Goal: Task Accomplishment & Management: Manage account settings

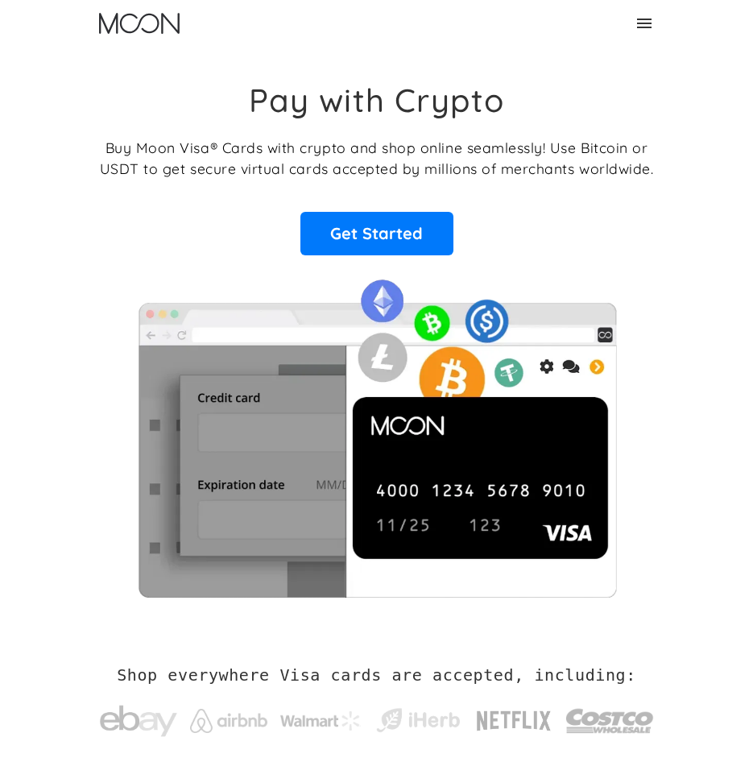
click at [634, 35] on div "Home About About Moon Careers Founder's Letter For Business Business Moon APIs …" at bounding box center [377, 23] width 580 height 47
click at [653, 29] on icon at bounding box center [644, 23] width 19 height 19
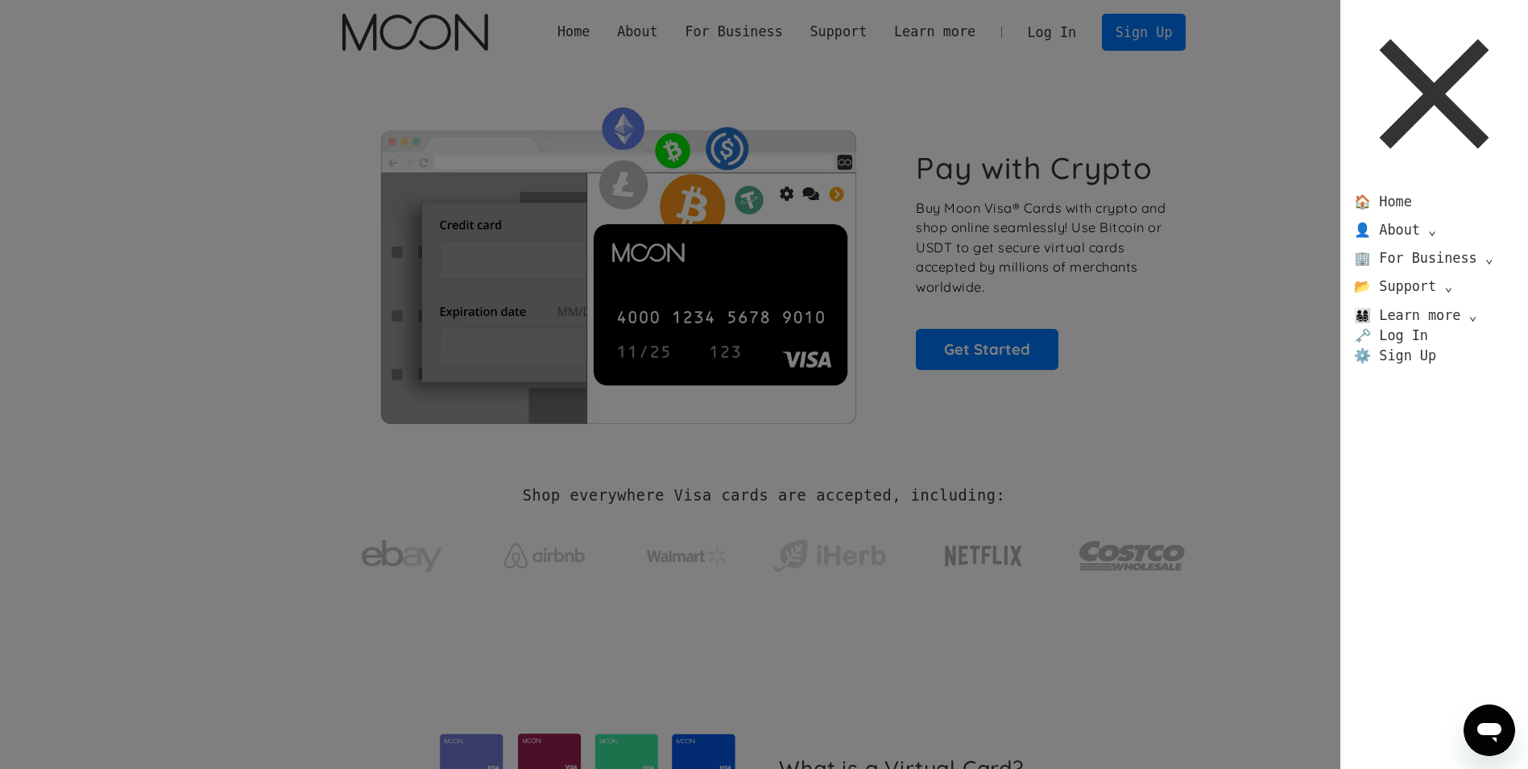
click at [752, 85] on icon at bounding box center [1435, 94] width 110 height 110
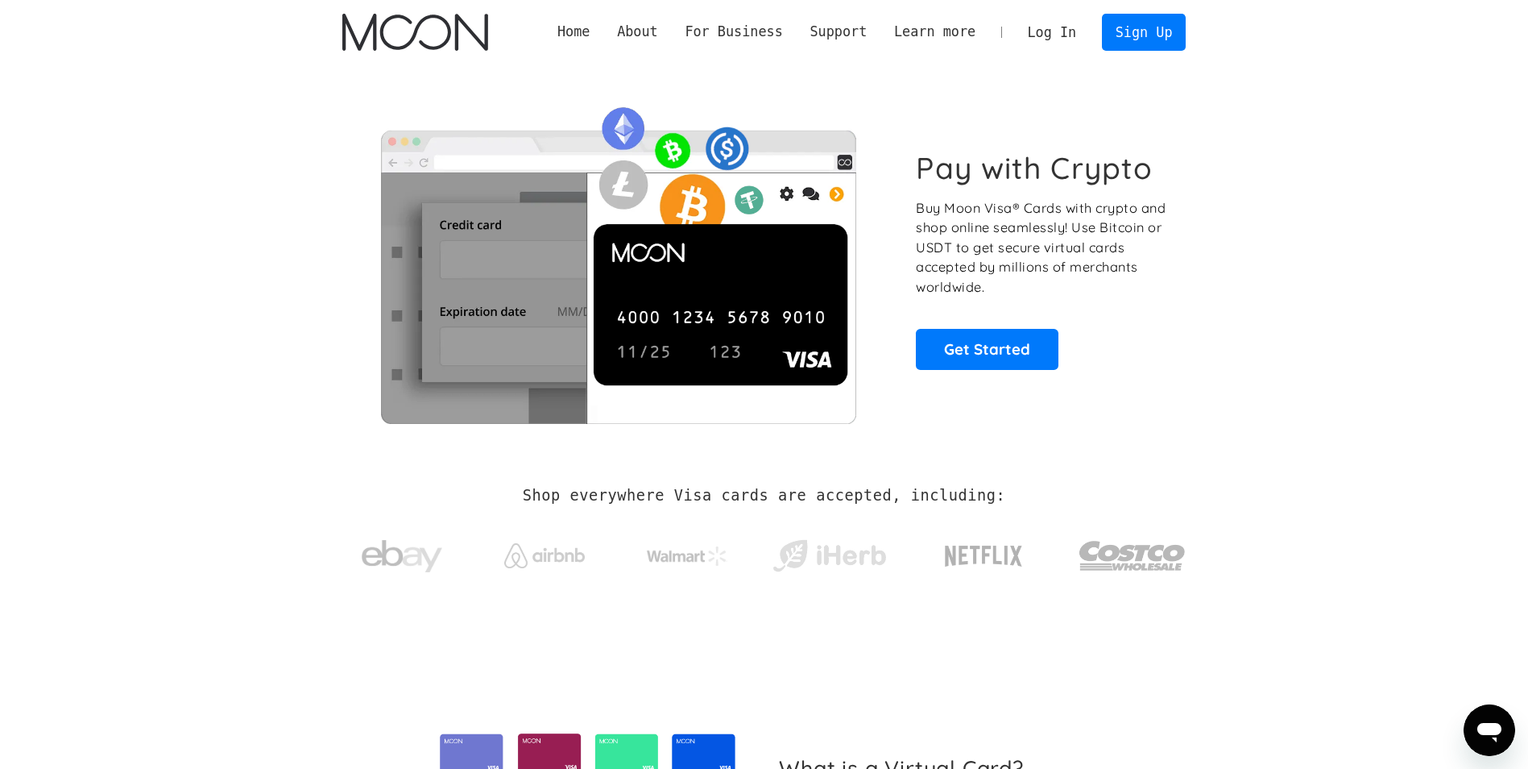
click at [752, 38] on link "Log In" at bounding box center [1052, 32] width 76 height 35
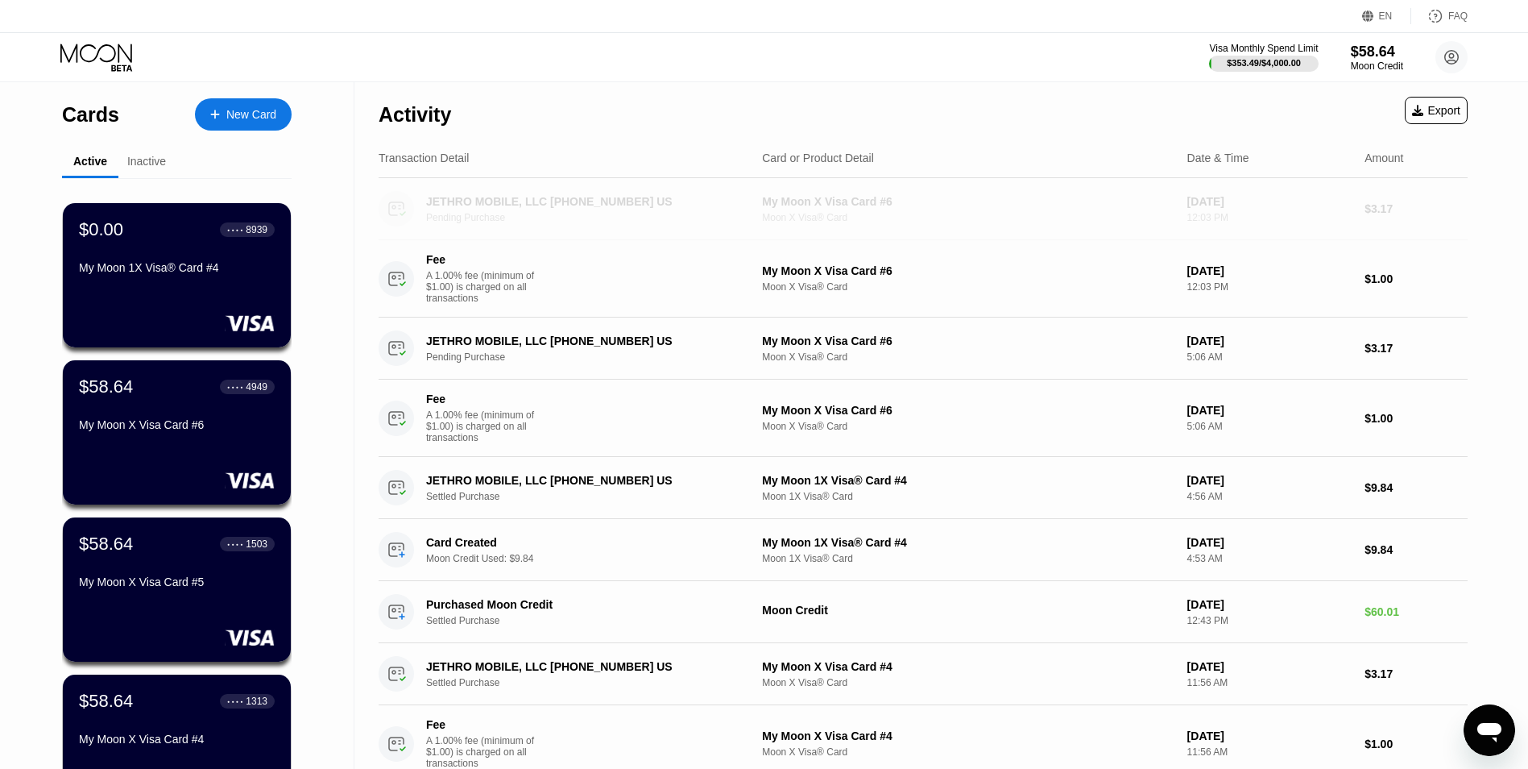
click at [765, 205] on div "My Moon X Visa Card #6" at bounding box center [968, 201] width 412 height 13
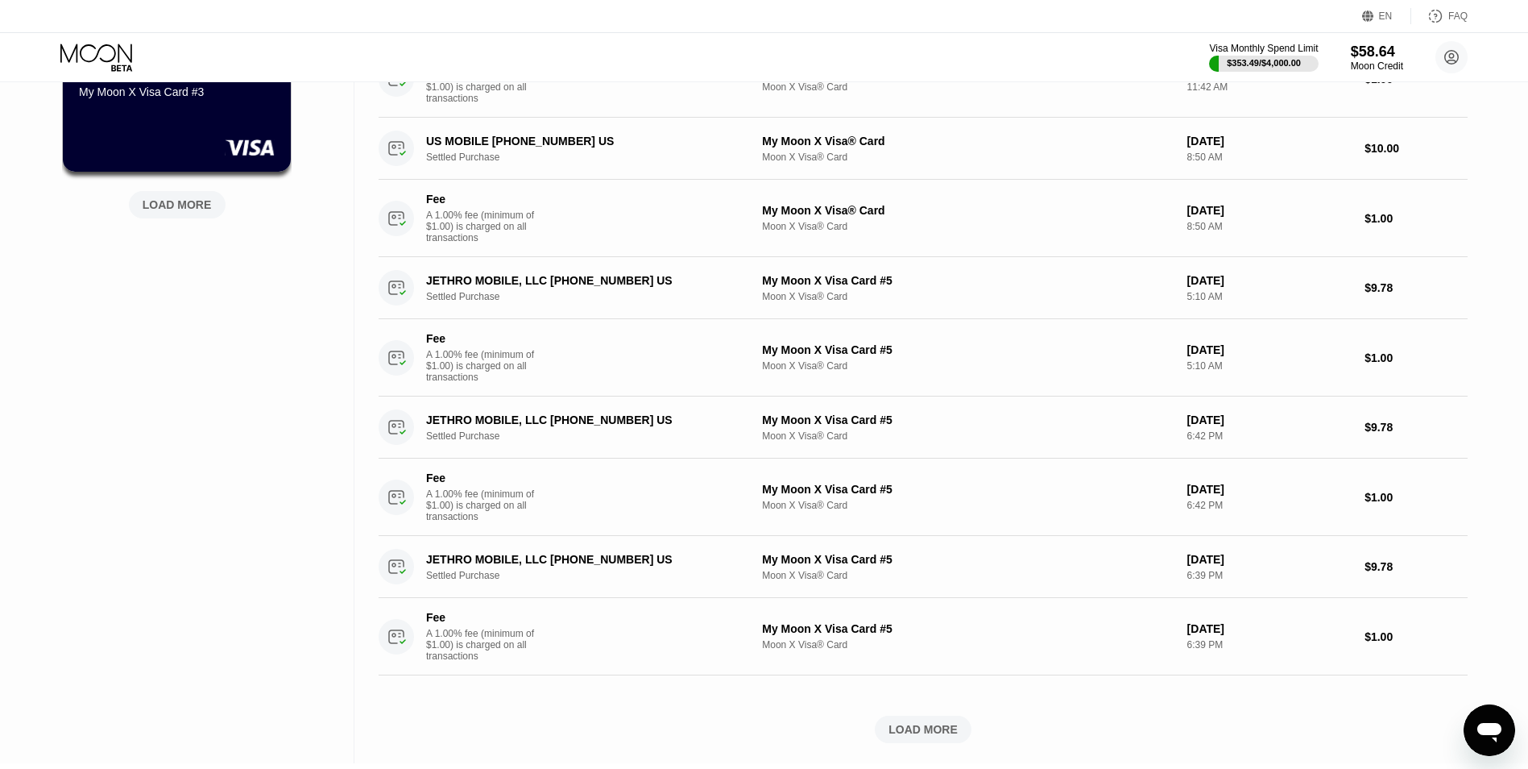
scroll to position [1106, 0]
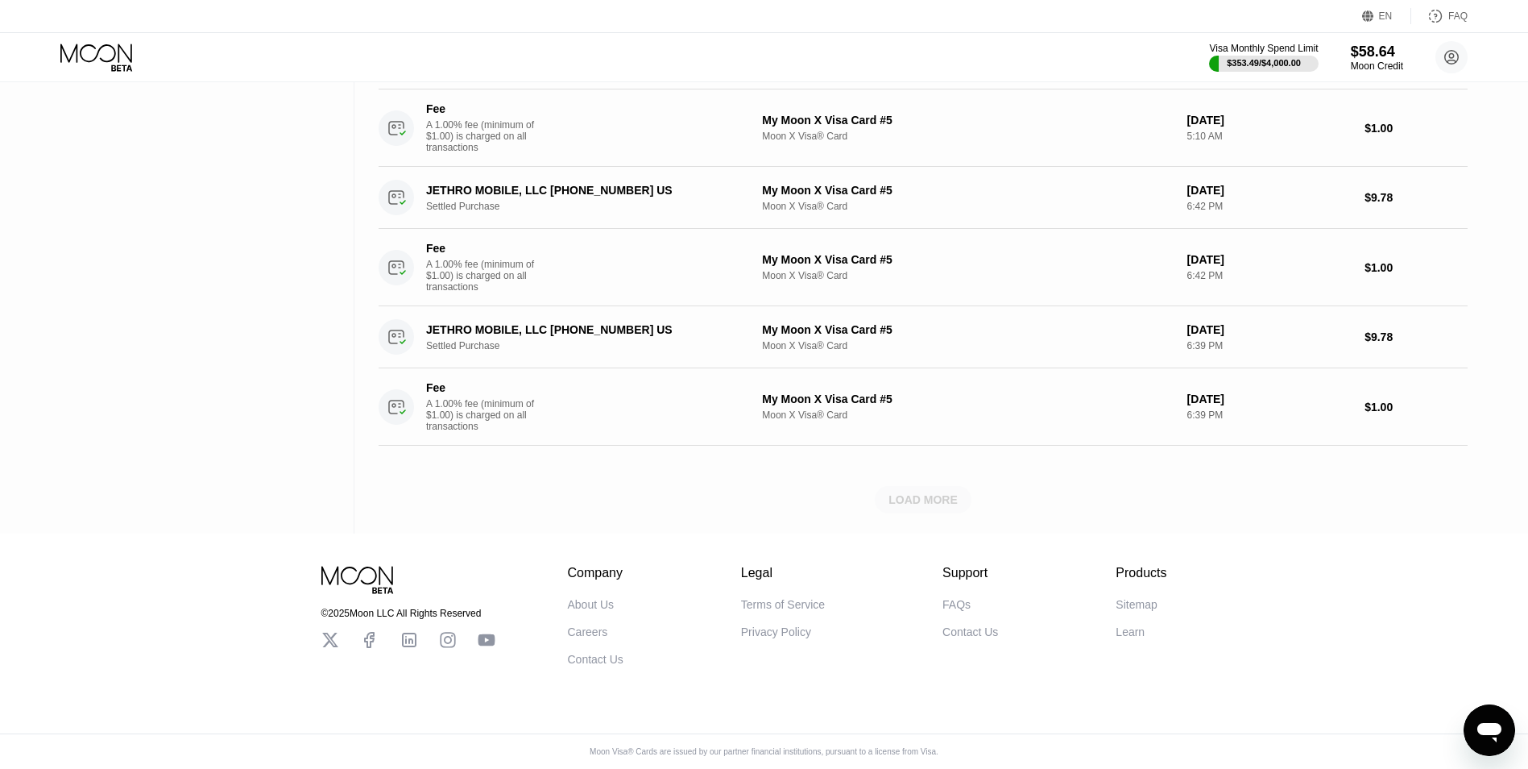
click at [765, 492] on div "LOAD MORE" at bounding box center [923, 499] width 69 height 15
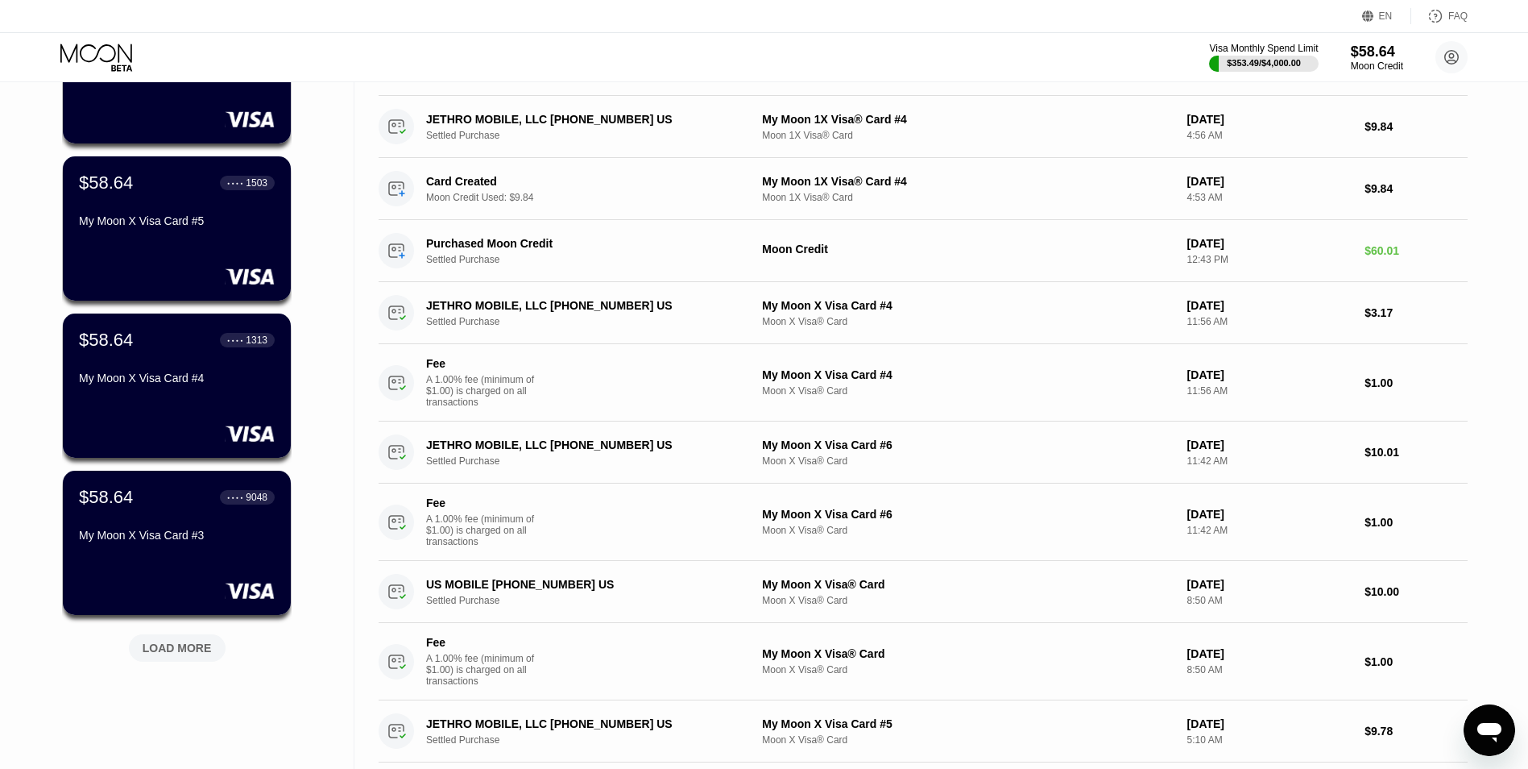
scroll to position [0, 0]
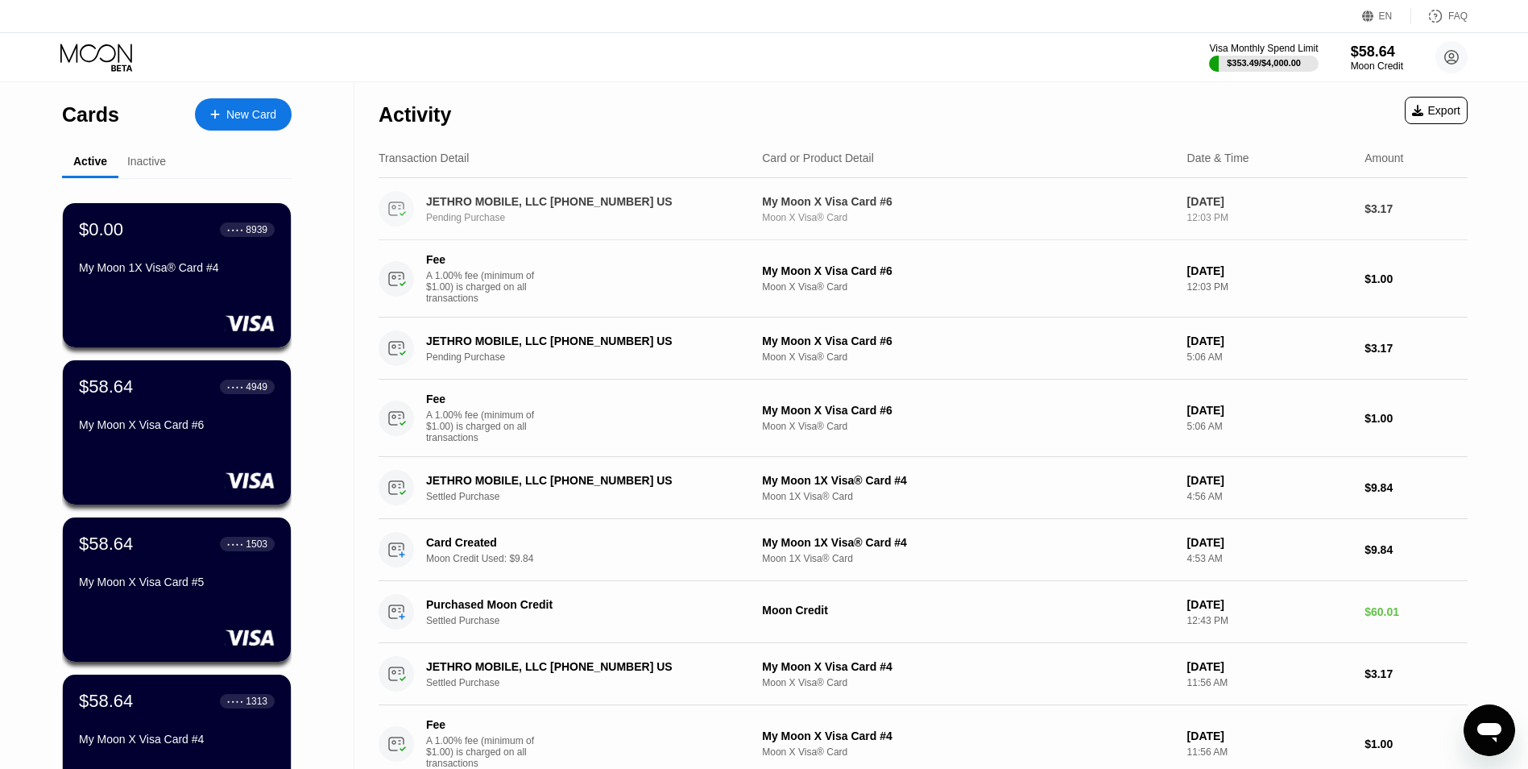
click at [628, 218] on div "Pending Purchase" at bounding box center [593, 217] width 334 height 11
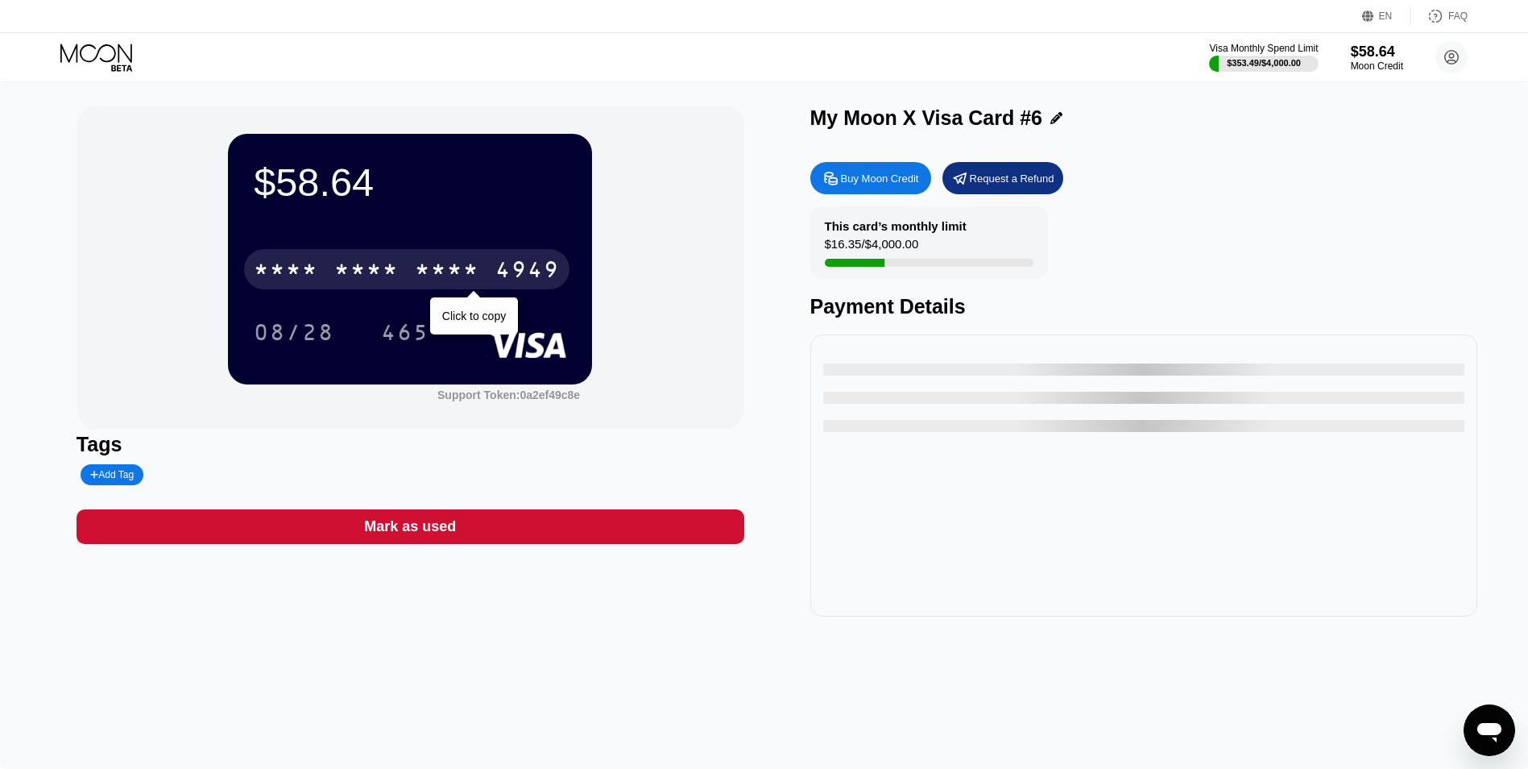
click at [508, 280] on div "4949" at bounding box center [527, 272] width 64 height 26
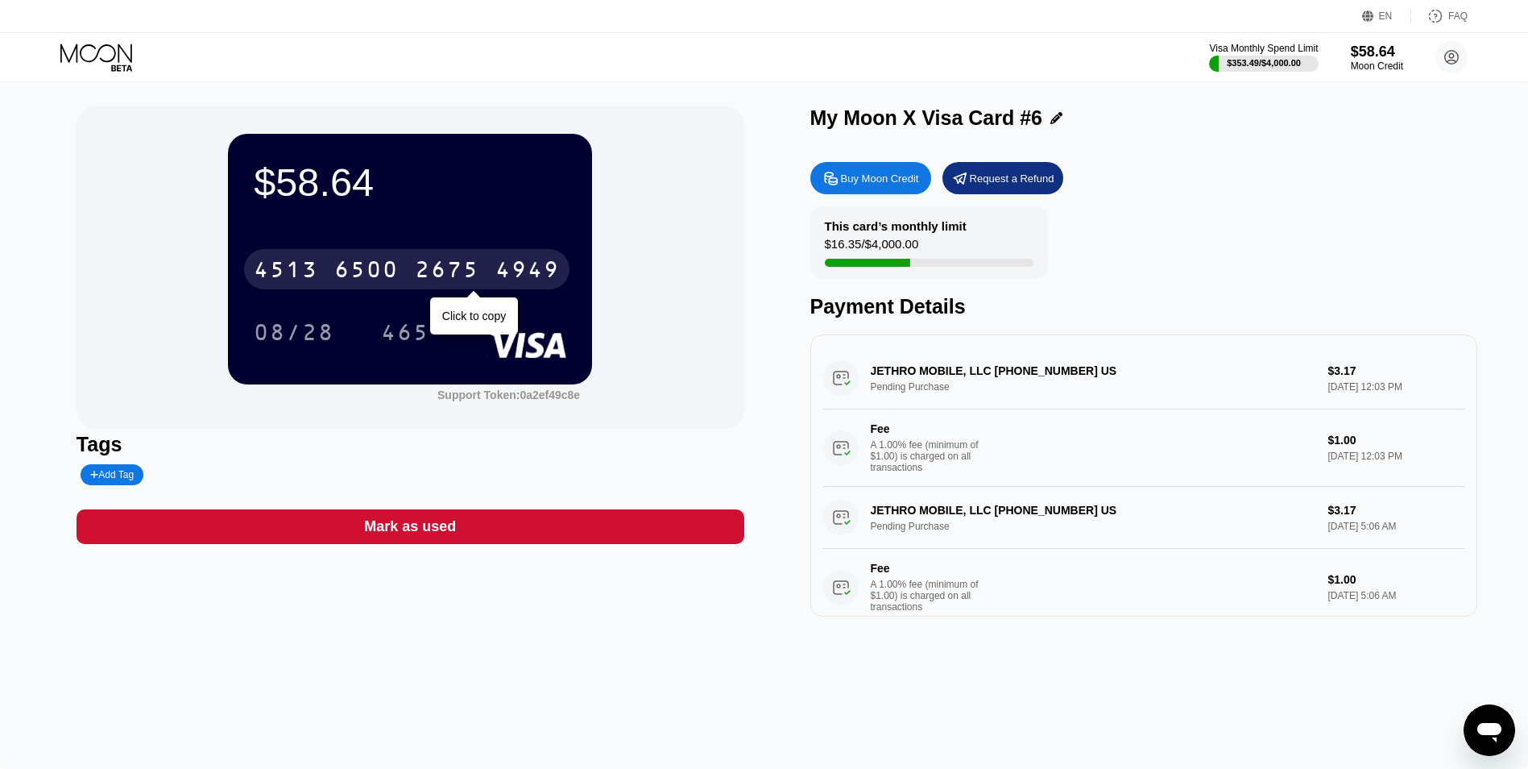
drag, startPoint x: 508, startPoint y: 267, endPoint x: 1160, endPoint y: 519, distance: 698.8
click at [508, 267] on div "4949" at bounding box center [527, 272] width 64 height 26
